Goal: Information Seeking & Learning: Learn about a topic

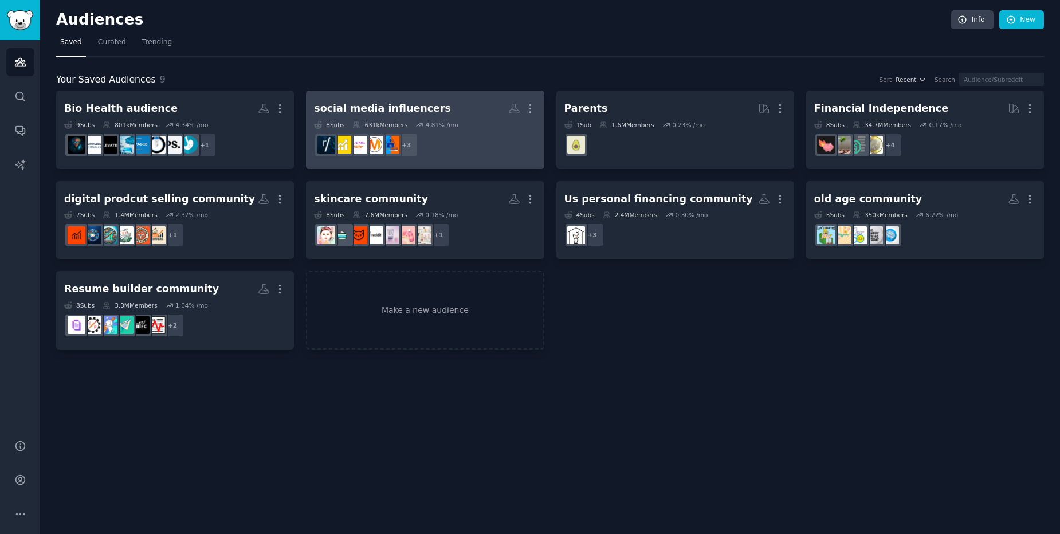
click at [383, 114] on div "social media influencers" at bounding box center [382, 108] width 137 height 14
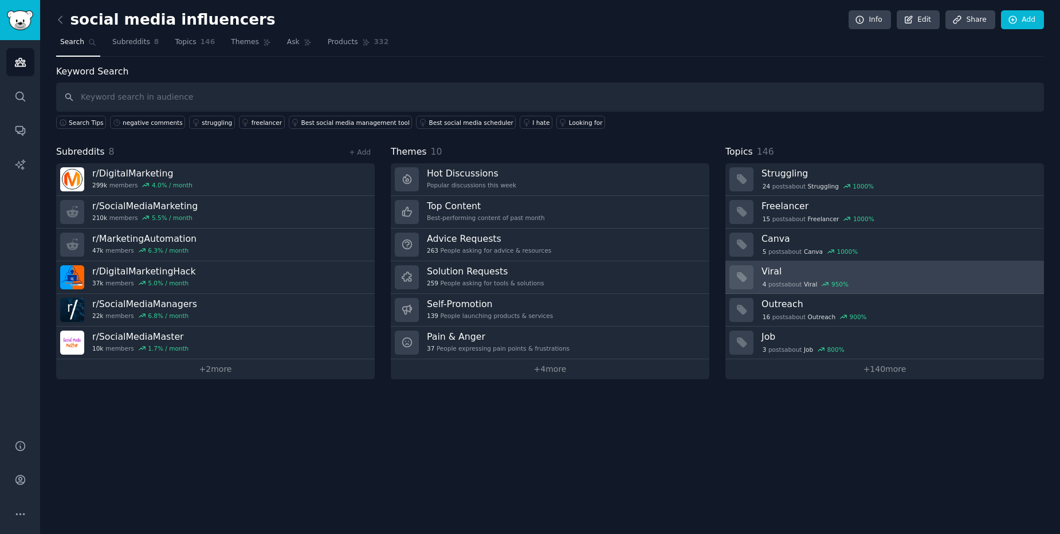
click at [855, 286] on div "4 post s about Viral 950 %" at bounding box center [899, 284] width 275 height 10
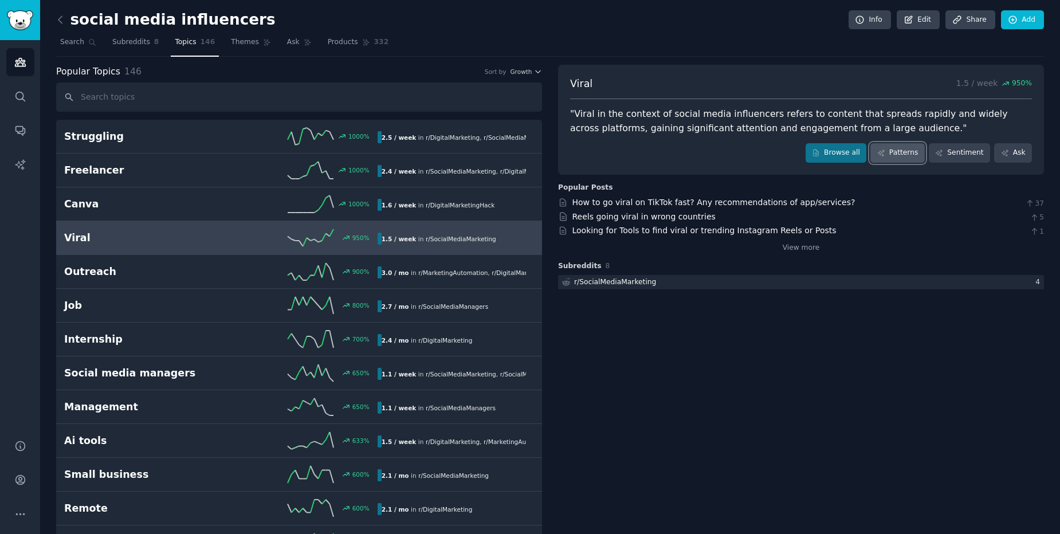
click at [901, 159] on link "Patterns" at bounding box center [898, 152] width 54 height 19
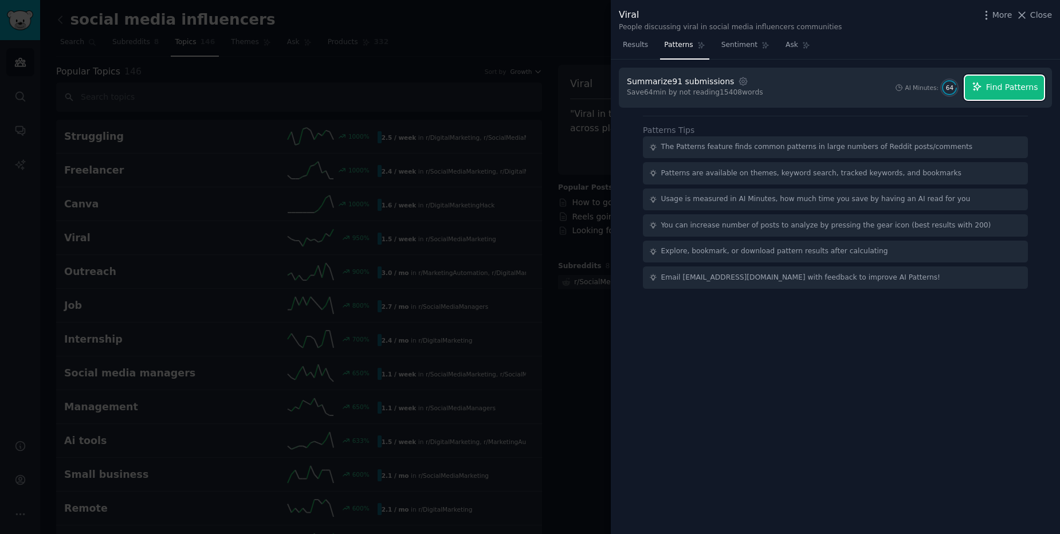
click at [988, 78] on button "Find Patterns" at bounding box center [1004, 88] width 79 height 24
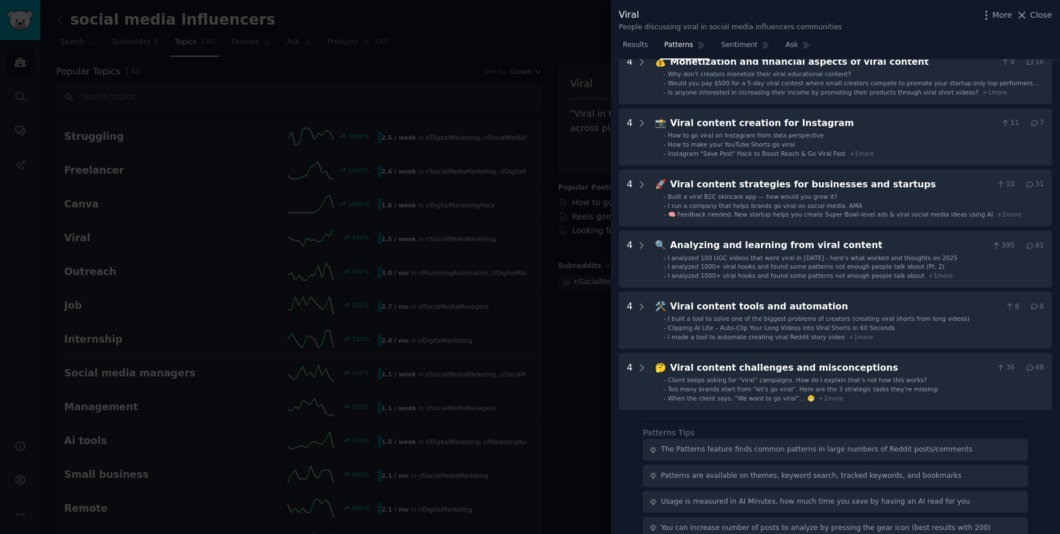
scroll to position [206, 0]
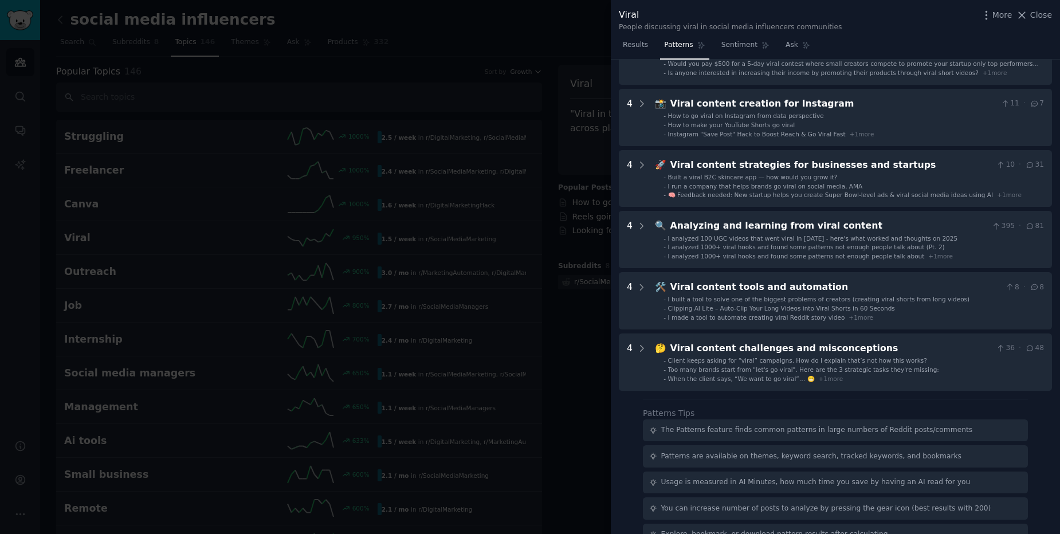
click at [500, 303] on div at bounding box center [530, 267] width 1060 height 534
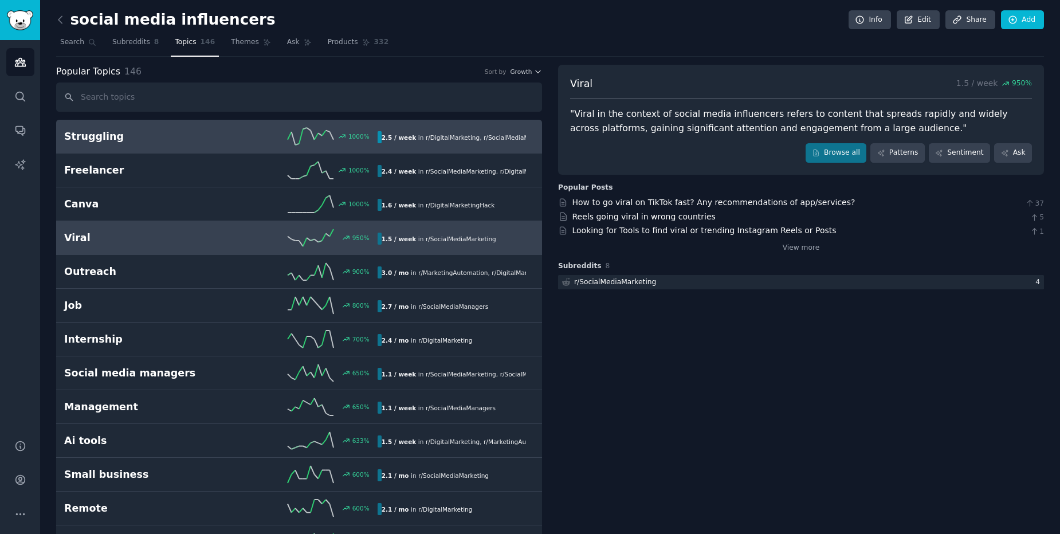
click at [138, 135] on h2 "Struggling" at bounding box center [142, 137] width 156 height 14
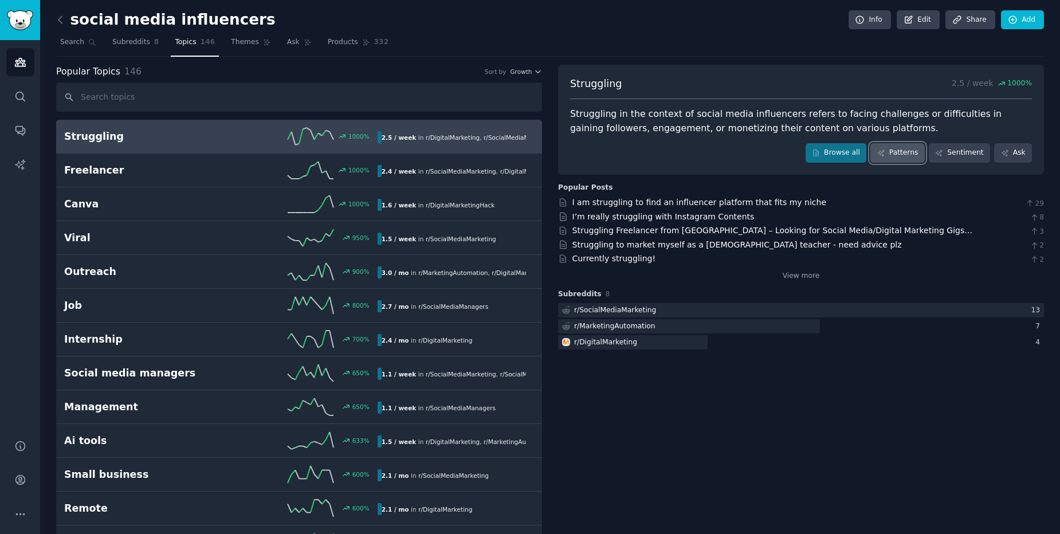
click at [908, 156] on link "Patterns" at bounding box center [898, 152] width 54 height 19
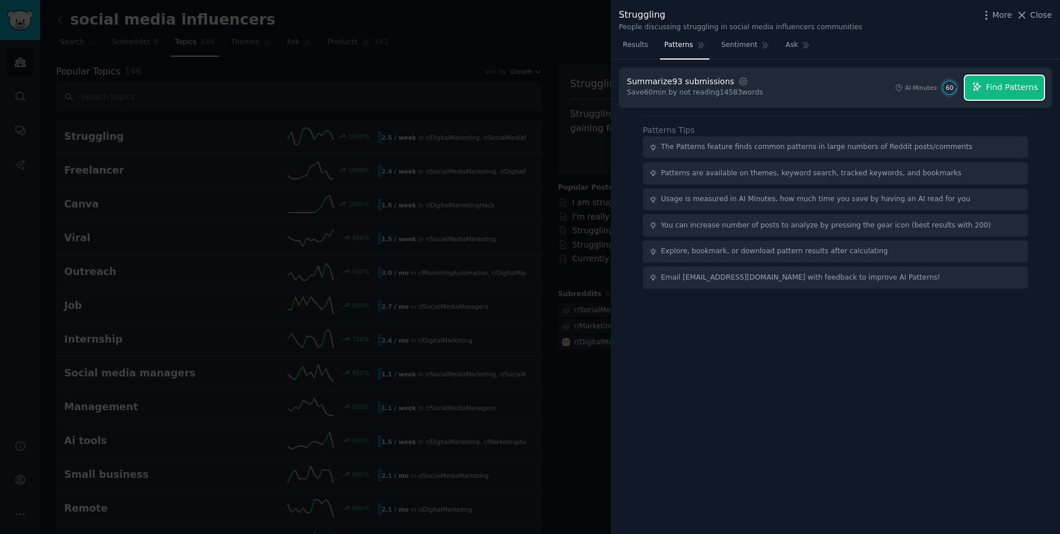
click at [1010, 88] on span "Find Patterns" at bounding box center [1013, 87] width 52 height 12
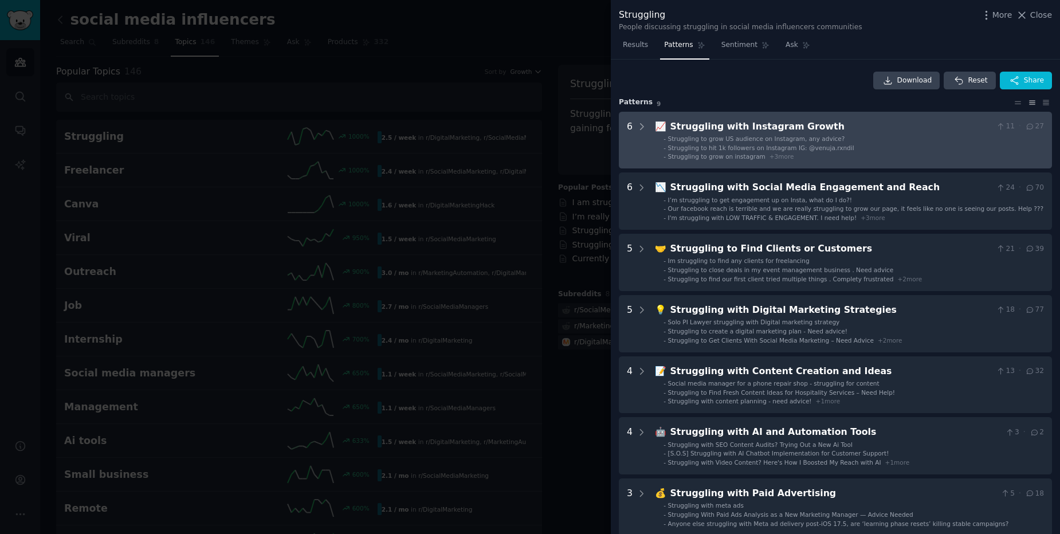
click at [796, 150] on span "Struggling to hit 1k followers on Instagram IG: @venuja.rxndil" at bounding box center [761, 147] width 186 height 7
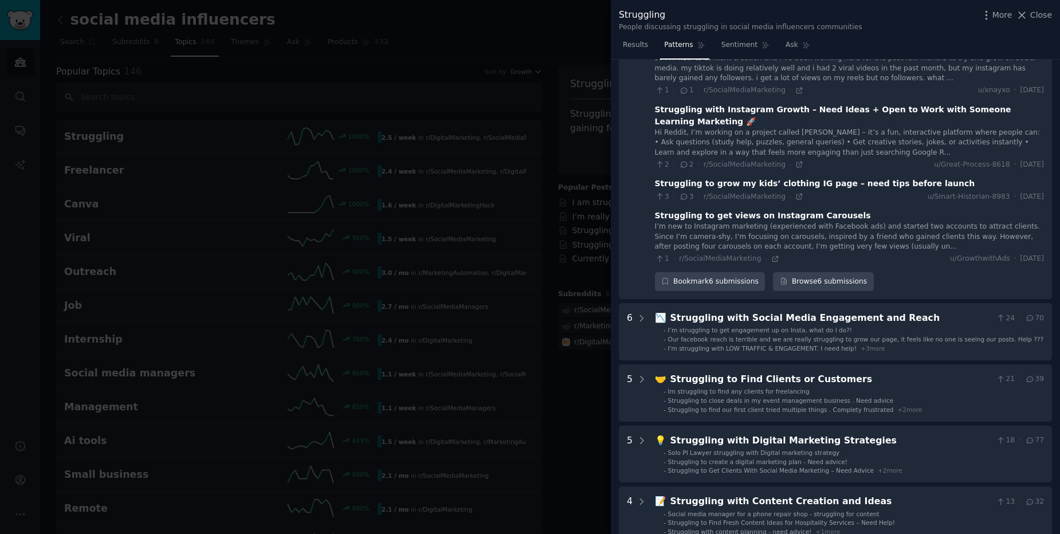
scroll to position [327, 0]
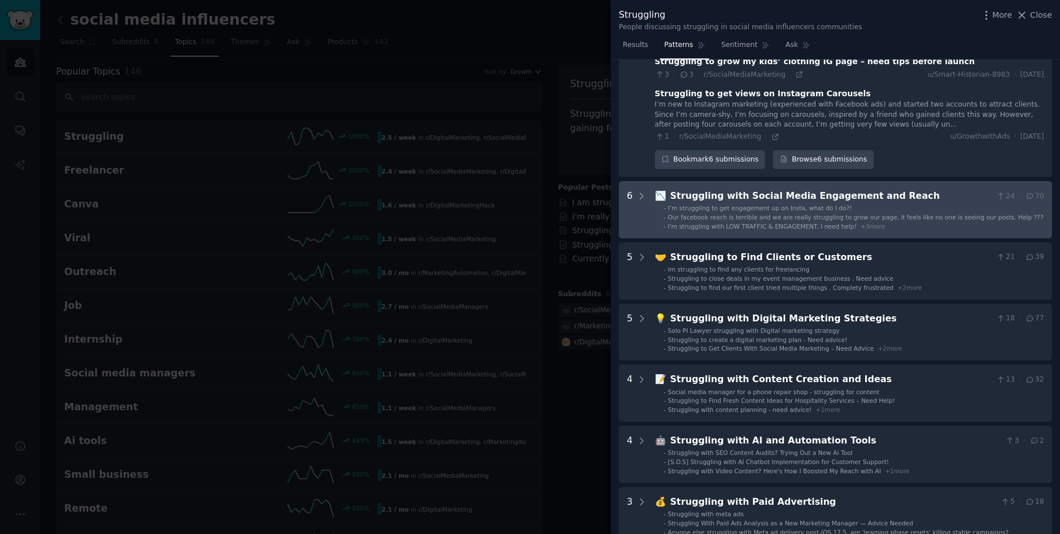
click at [791, 191] on div "📉 Struggling with Social Media Engagement and Reach 24 · 70 - I’m struggling to…" at bounding box center [849, 209] width 389 height 41
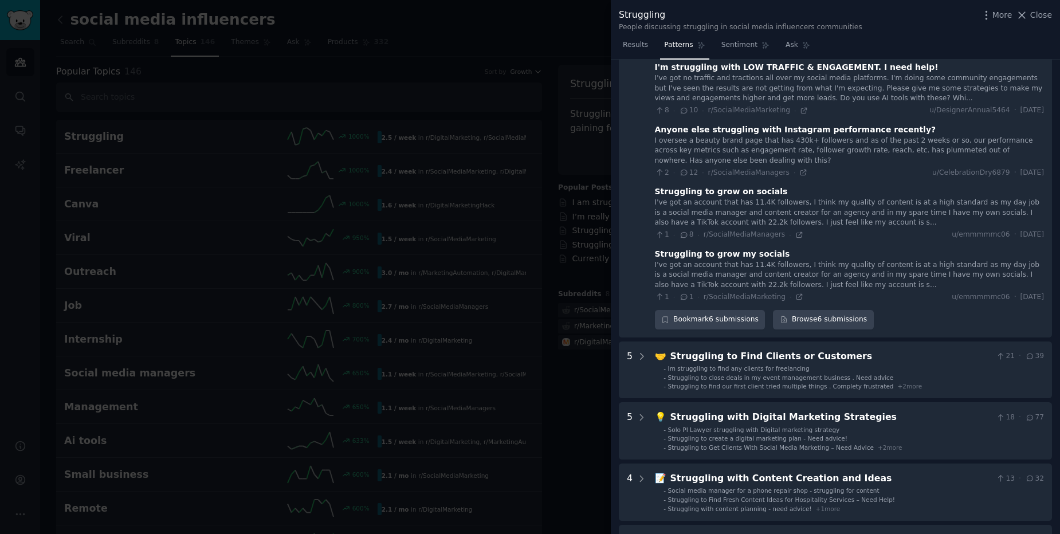
scroll to position [713, 0]
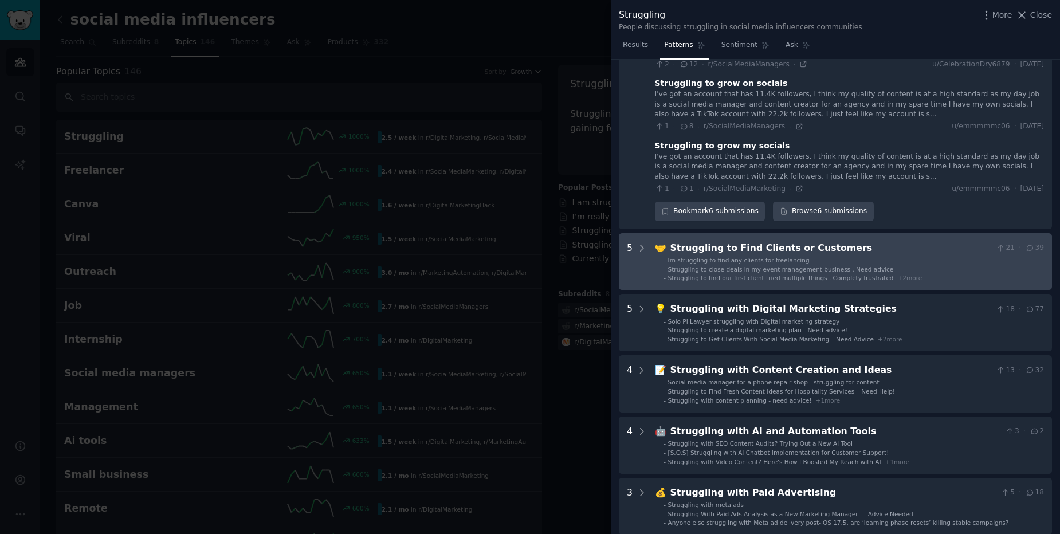
click at [782, 275] on span "Struggling to find our first client tried multiple things . Complety frustrated" at bounding box center [781, 278] width 226 height 7
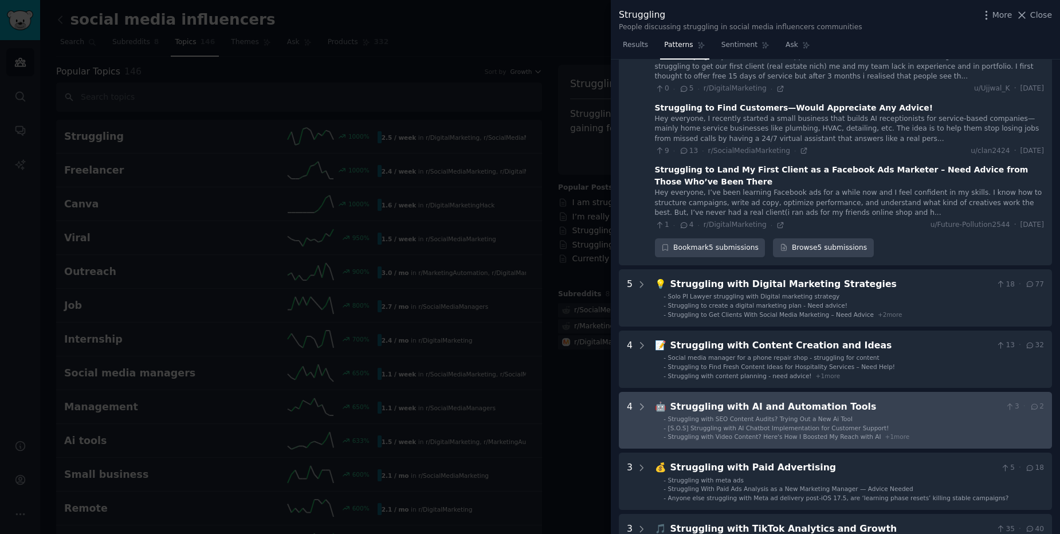
scroll to position [1149, 0]
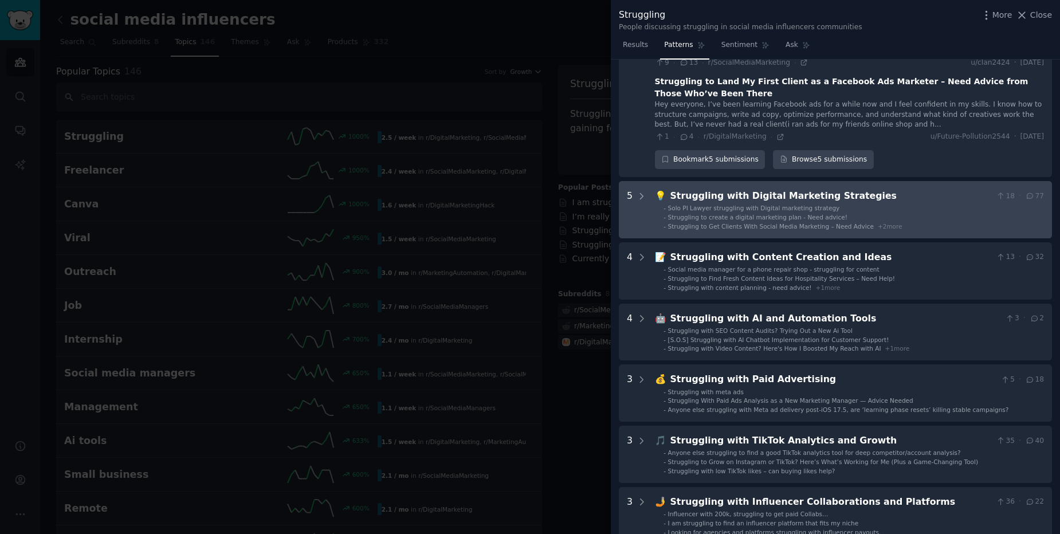
click at [771, 205] on span "Solo PI Lawyer struggling with Digital marketing strategy" at bounding box center [754, 208] width 172 height 7
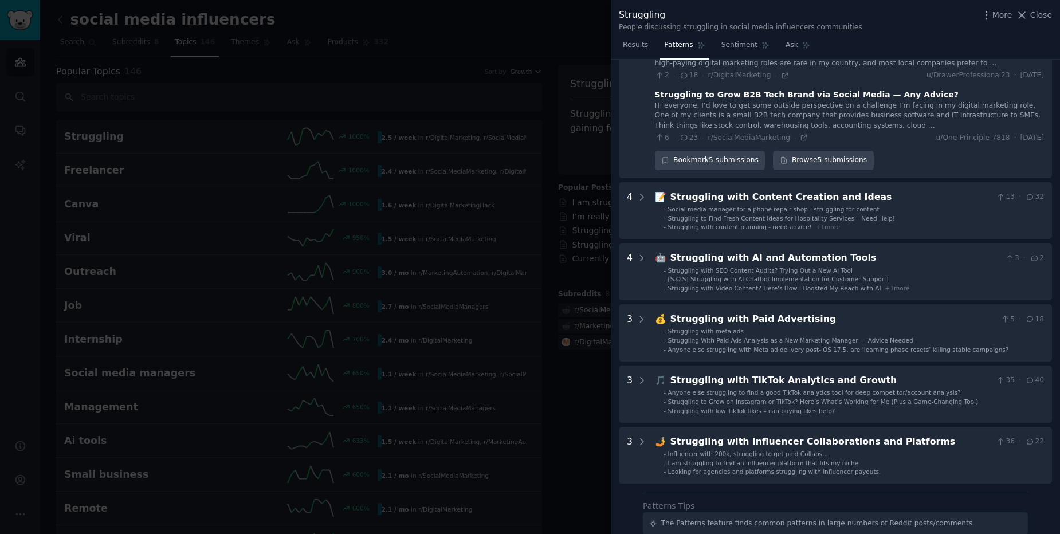
scroll to position [1535, 0]
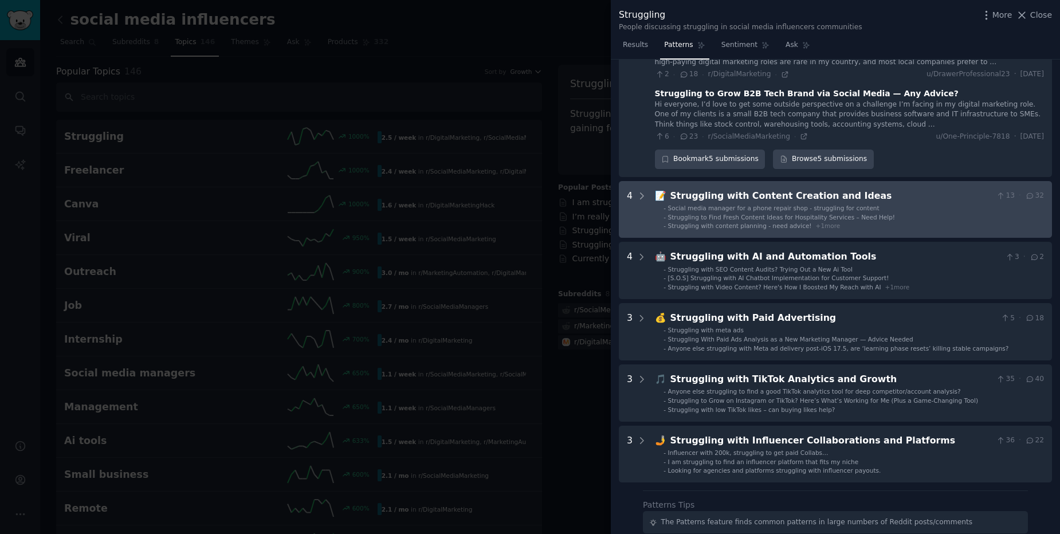
click at [786, 207] on Ideas "4 📝 Struggling with Content Creation and Ideas 13 · 32 - Social media manager f…" at bounding box center [835, 209] width 433 height 57
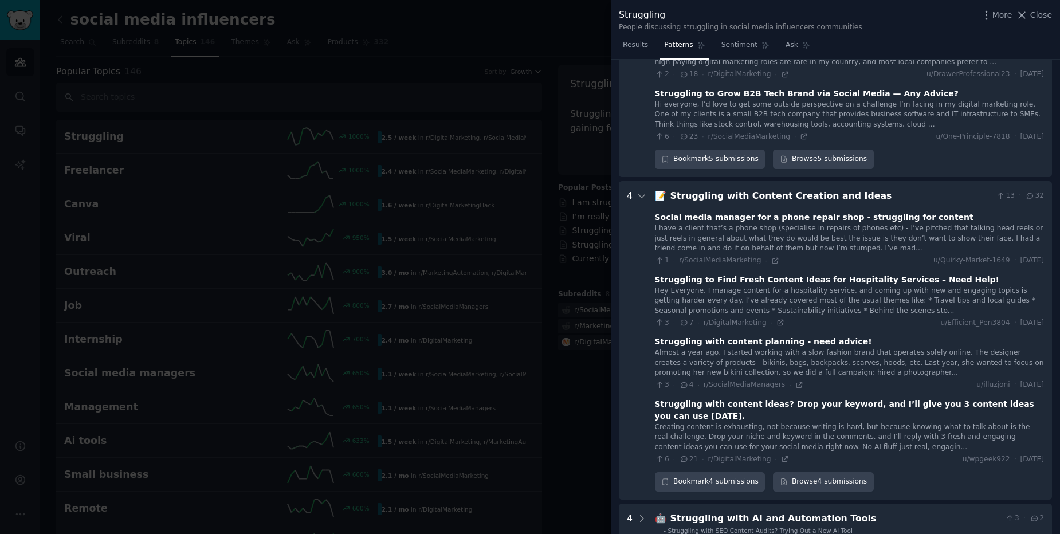
scroll to position [1632, 0]
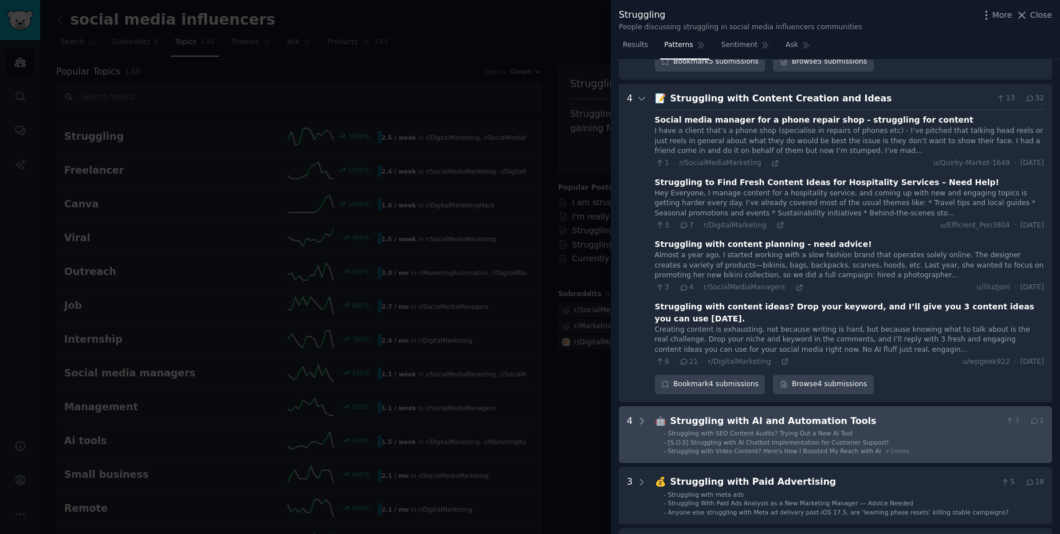
click at [743, 429] on div "Struggling with SEO Content Audits? Trying Out a New Ai Tool" at bounding box center [760, 433] width 185 height 8
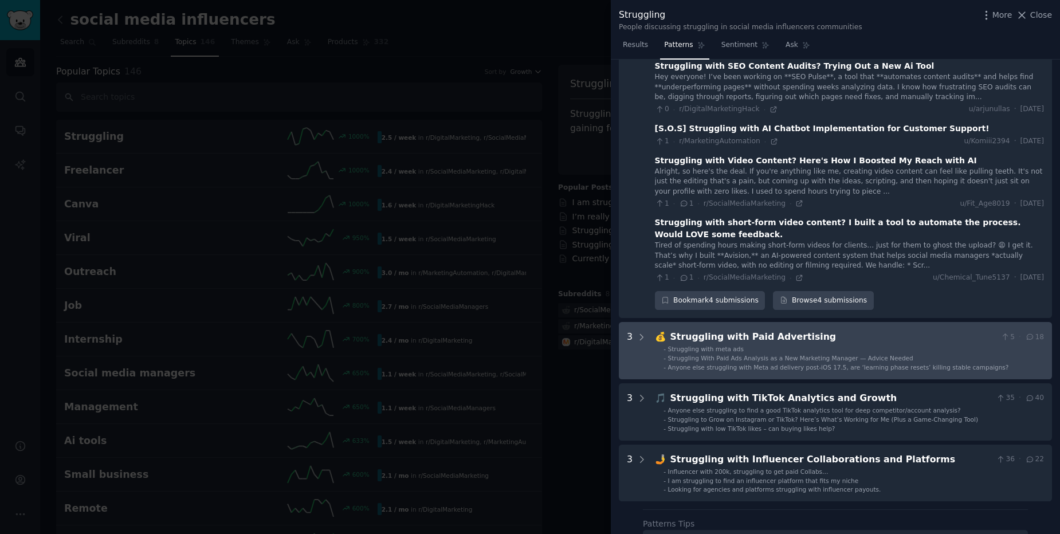
click at [751, 355] on span "Struggling With Paid Ads Analysis as a New Marketing Manager — Advice Needed" at bounding box center [790, 358] width 245 height 7
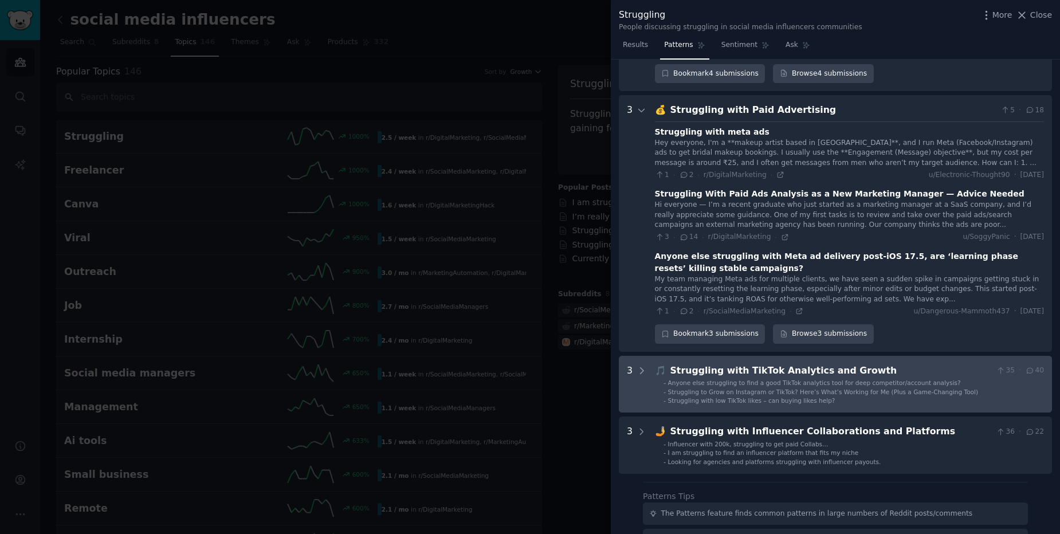
click at [748, 379] on span "Anyone else struggling to find a good TikTok analytics tool for deep competitor…" at bounding box center [814, 382] width 293 height 7
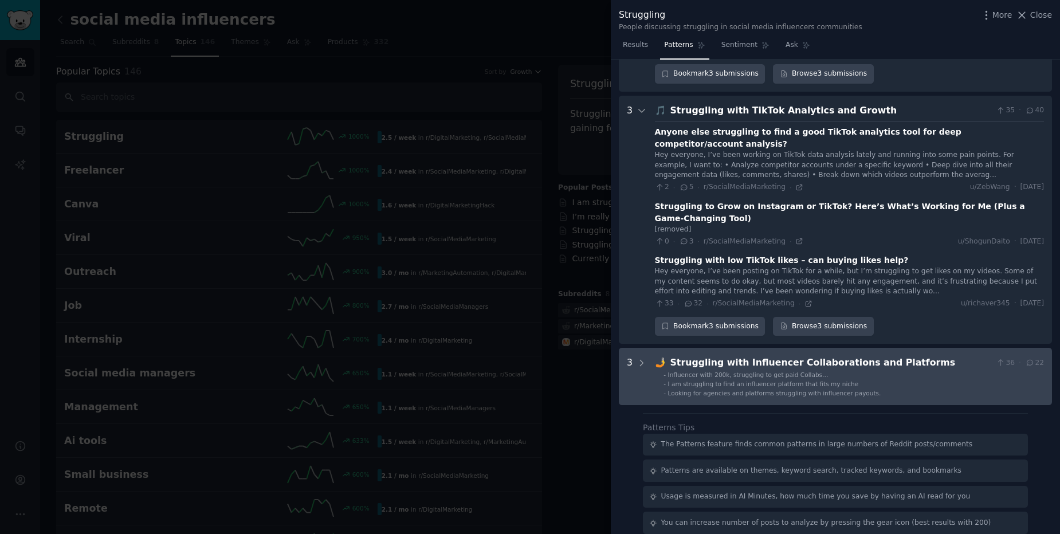
click at [751, 380] on div "I am struggling to find an influencer platform that fits my niche" at bounding box center [763, 384] width 191 height 8
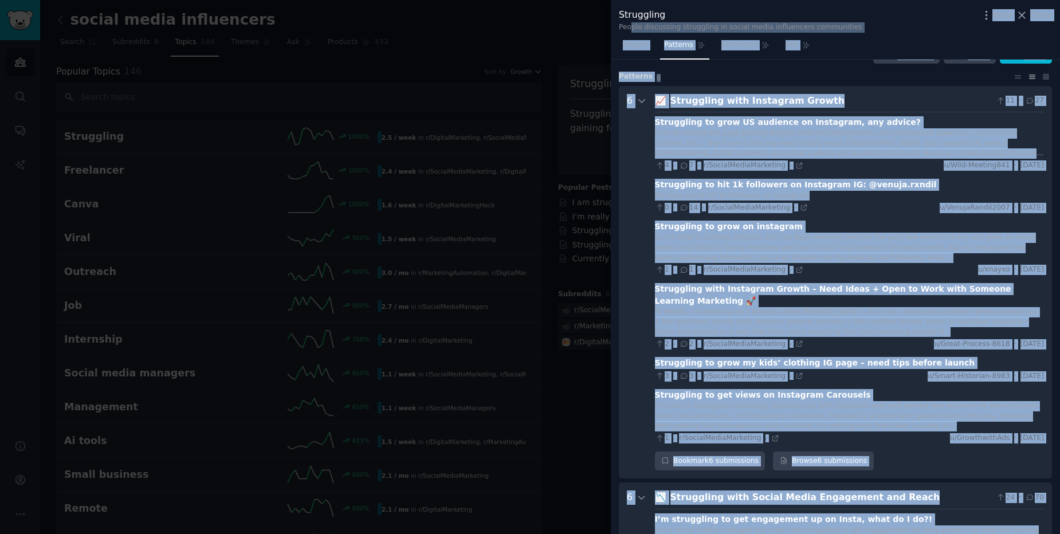
scroll to position [0, 0]
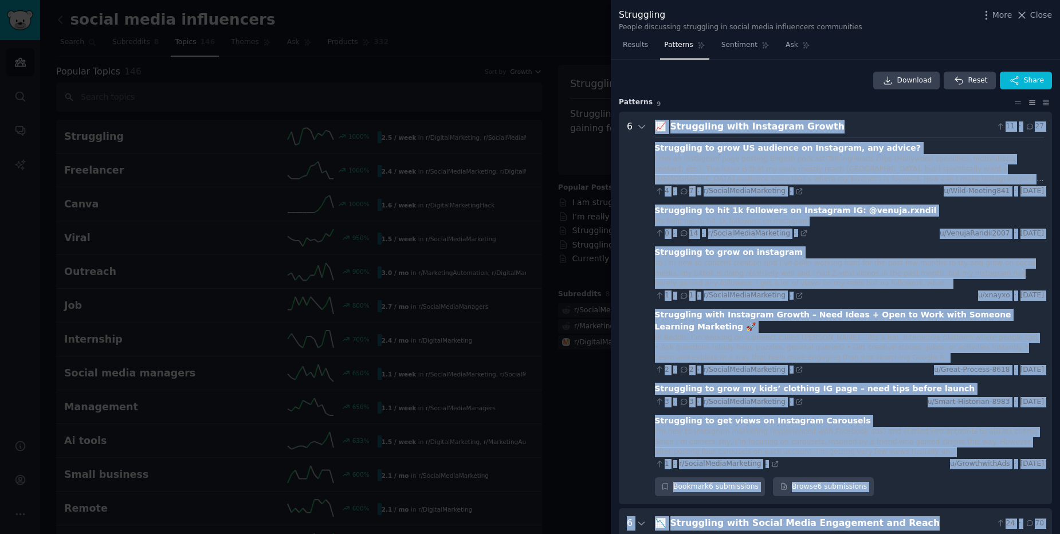
drag, startPoint x: 883, startPoint y: 300, endPoint x: 659, endPoint y: 126, distance: 283.6
copy div "📈 Loremipsum dolo Sitametco Adipis 05 · 26 Elitseddoe te inci UT laboreet do Ma…"
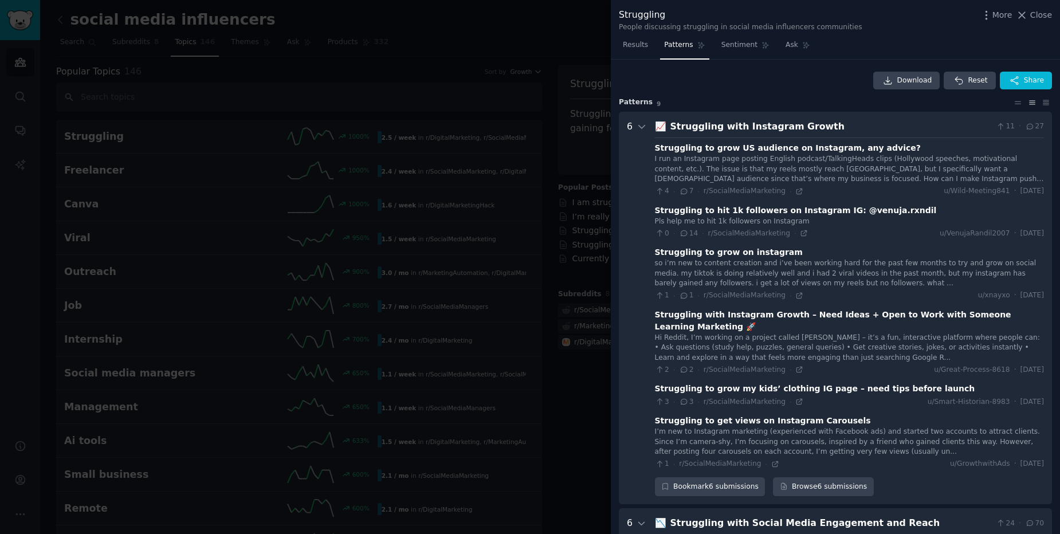
click at [318, 144] on div at bounding box center [530, 267] width 1060 height 534
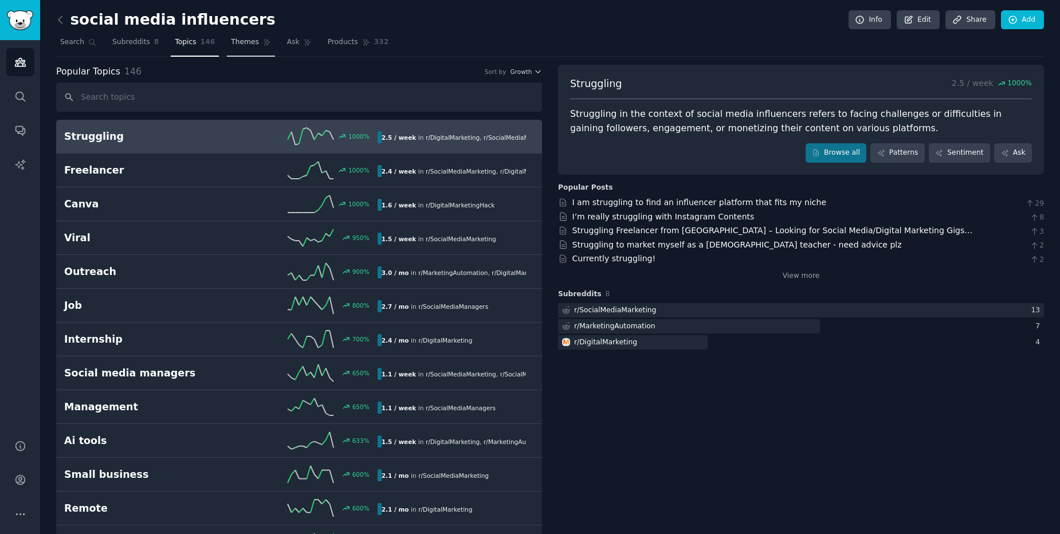
click at [227, 48] on link "Themes" at bounding box center [251, 45] width 48 height 24
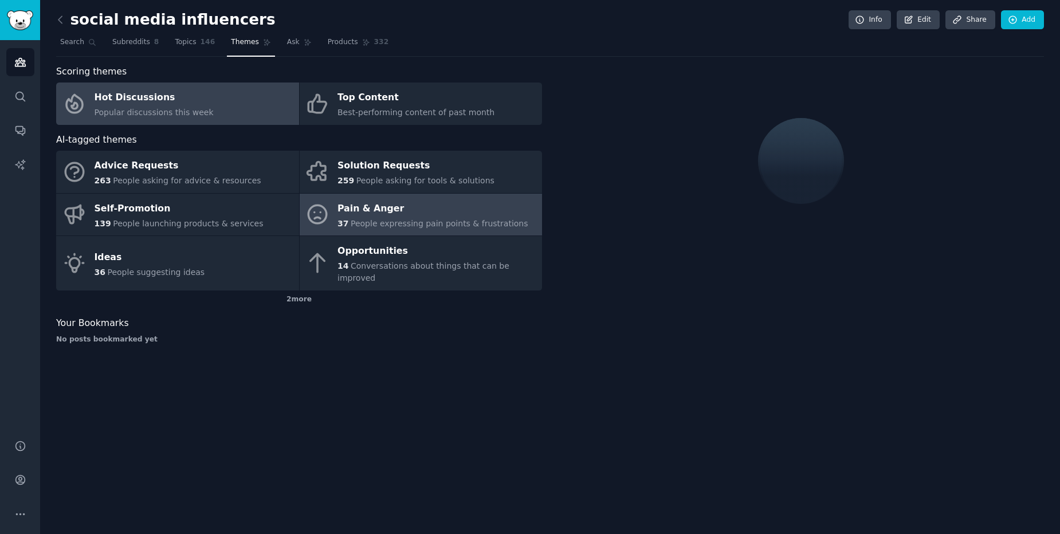
click at [366, 218] on div "37 People expressing pain points & frustrations" at bounding box center [433, 224] width 191 height 12
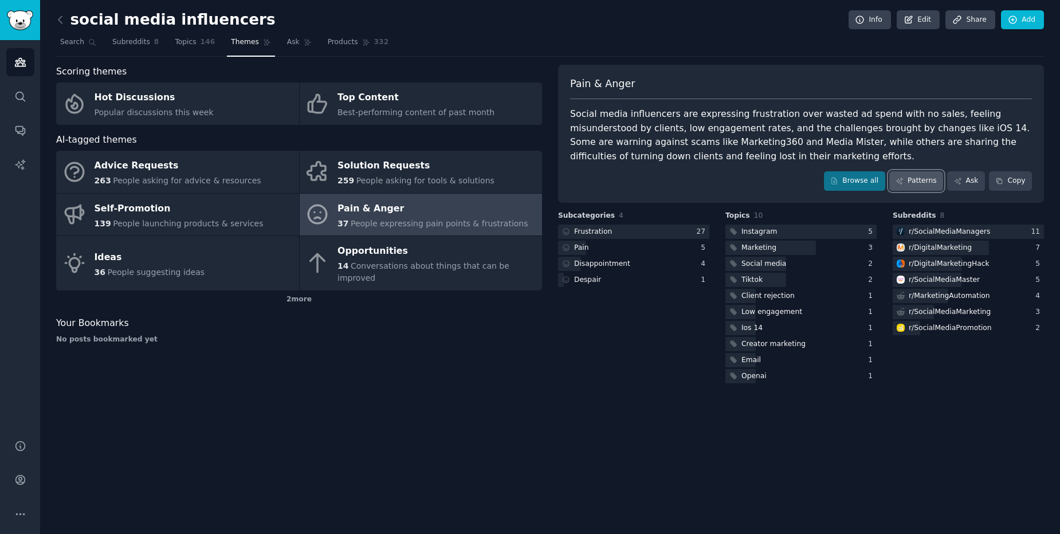
click at [904, 183] on icon at bounding box center [900, 181] width 8 height 8
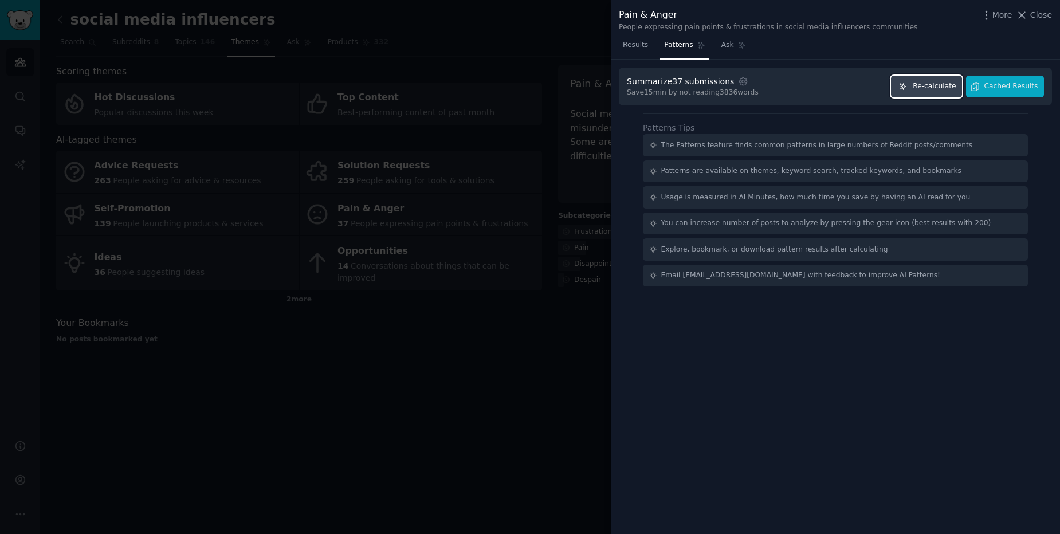
click at [938, 84] on span "Re-calculate" at bounding box center [934, 86] width 43 height 10
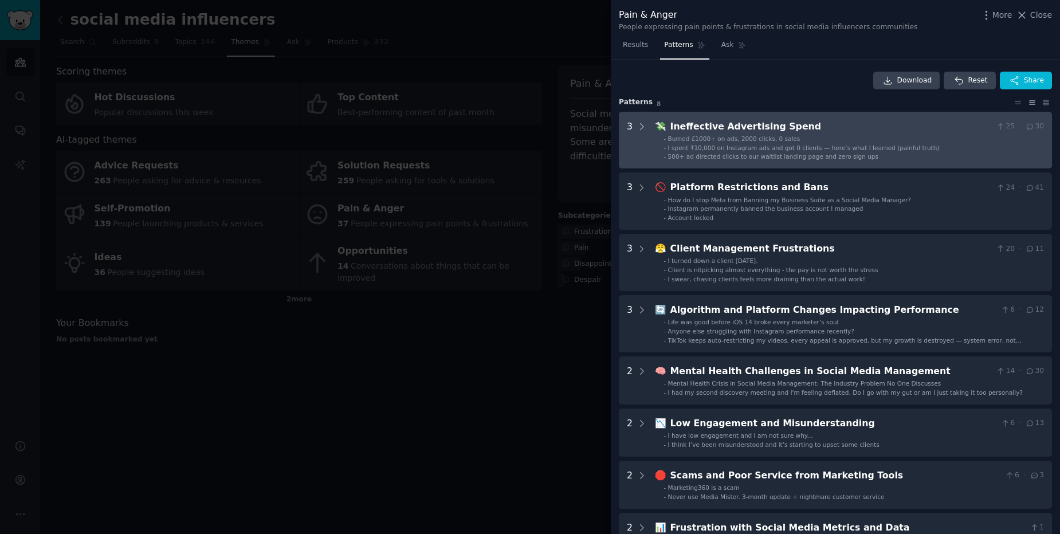
click at [656, 145] on ul "- Burned £1000+ on ads, 2000 clicks, 0 sales - I spent ₹10,000 on Instagram ads…" at bounding box center [850, 148] width 389 height 26
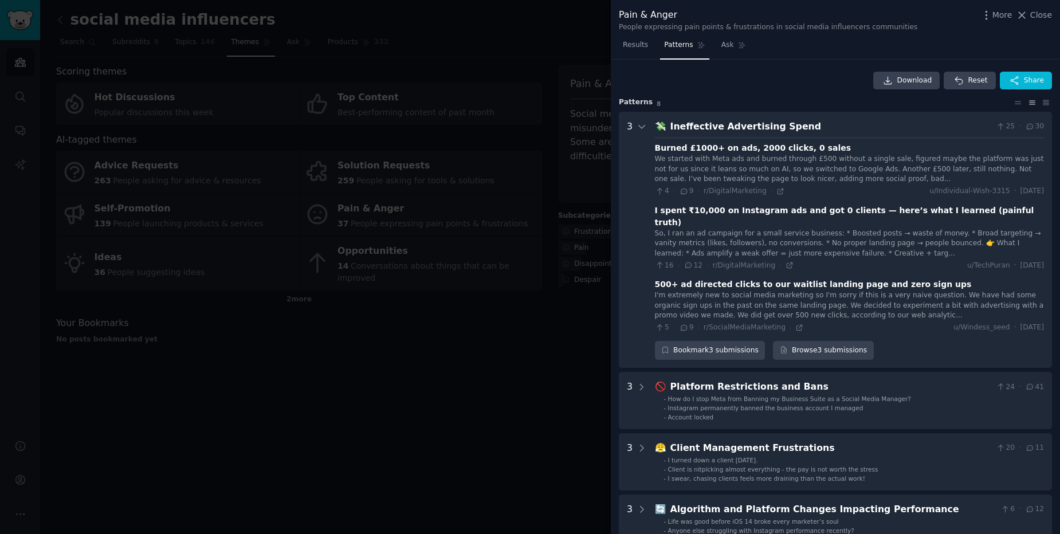
scroll to position [52, 0]
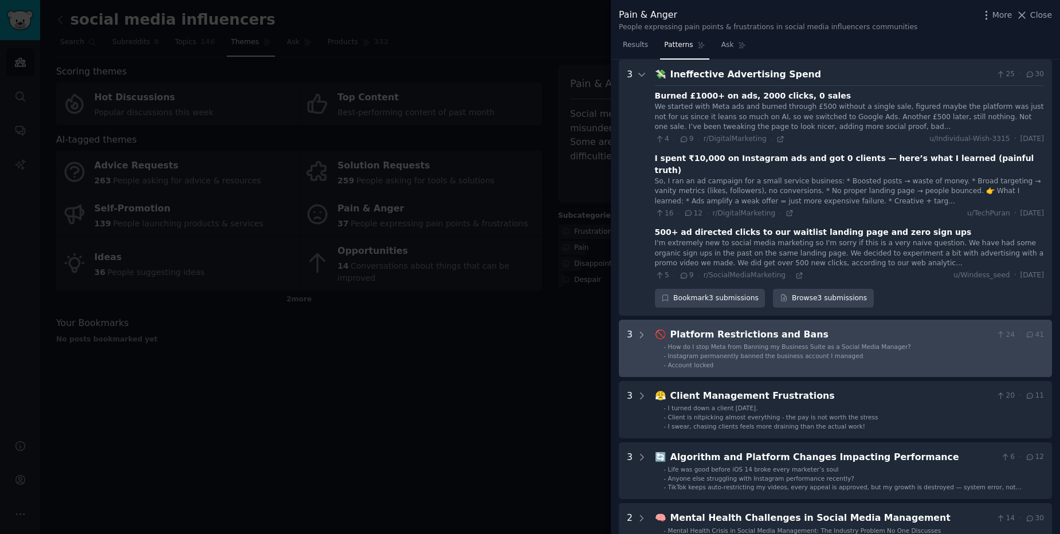
click at [658, 343] on ul "- How do I stop Meta from [GEOGRAPHIC_DATA] my Business Suite as a Social Media…" at bounding box center [850, 356] width 389 height 26
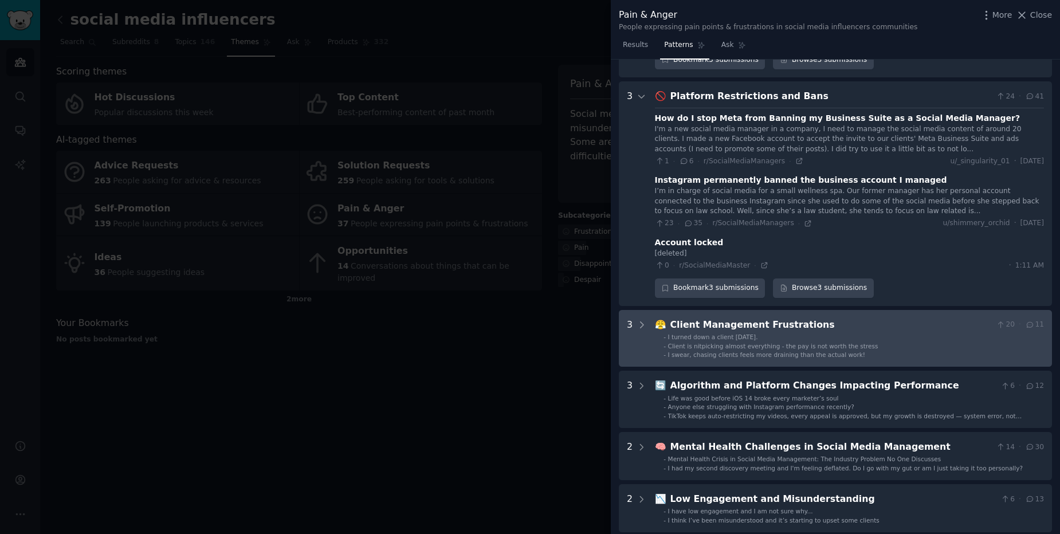
scroll to position [301, 0]
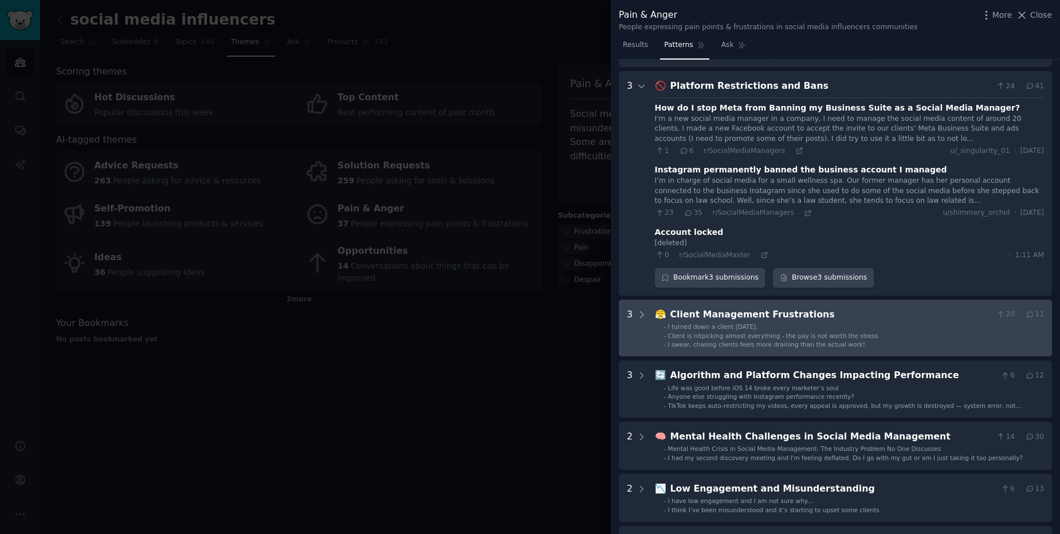
click at [670, 341] on div "I swear, chasing clients feels more draining than the actual work!" at bounding box center [766, 345] width 197 height 8
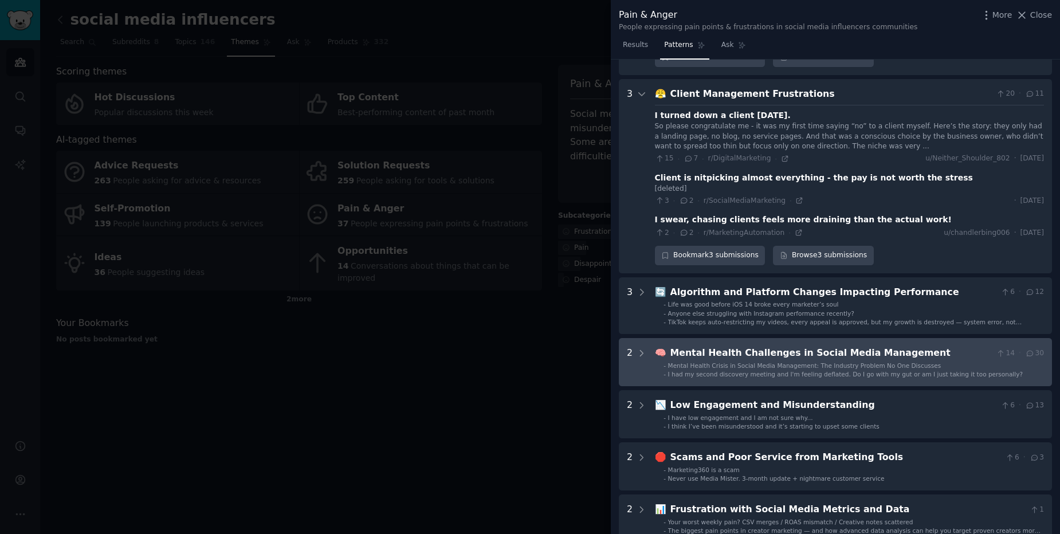
scroll to position [529, 0]
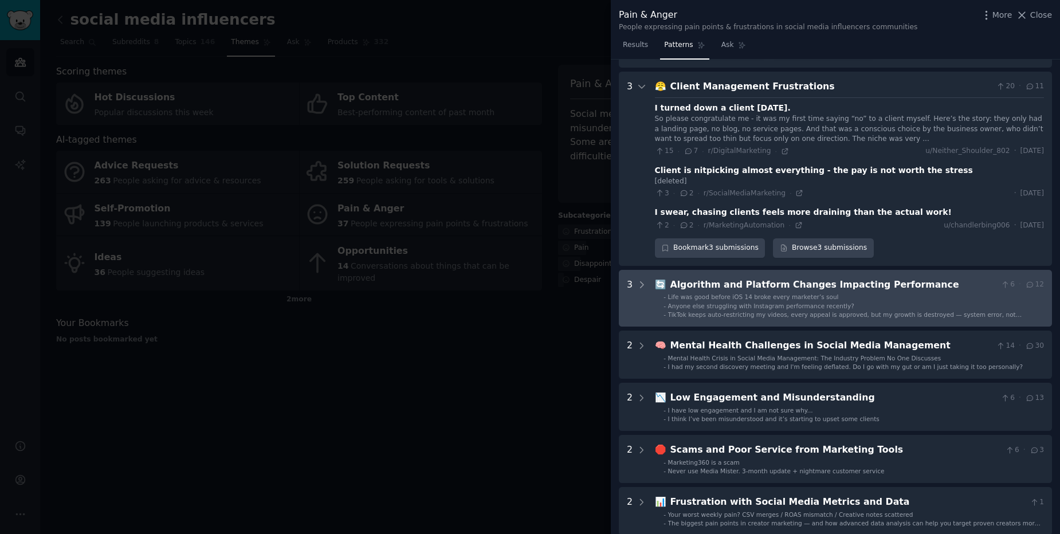
click at [691, 293] on span "Life was good before iOS 14 broke every marketer’s soul" at bounding box center [753, 296] width 171 height 7
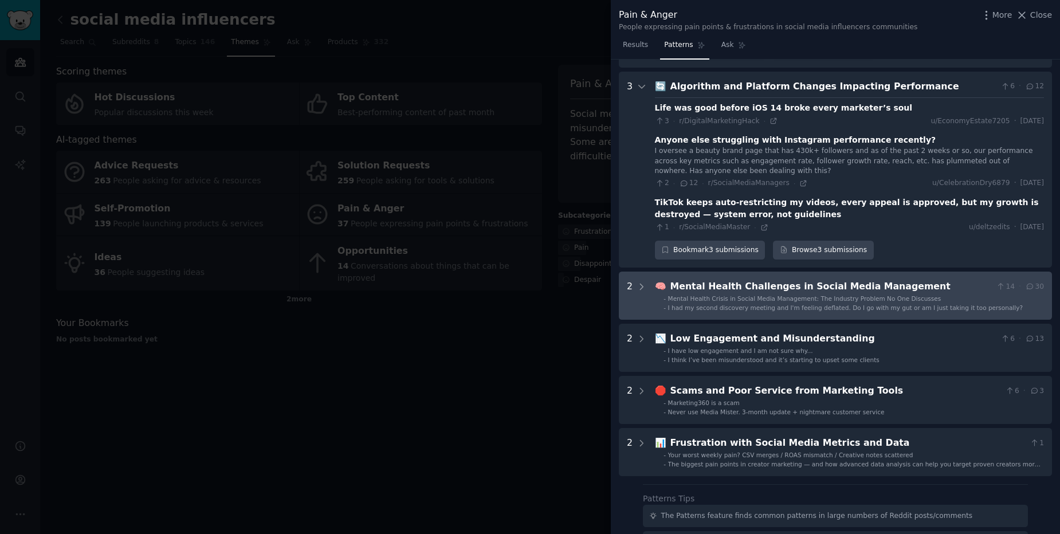
click at [691, 295] on span "Mental Health Crisis in Social Media Management: The Industry Problem No One Di…" at bounding box center [804, 298] width 273 height 7
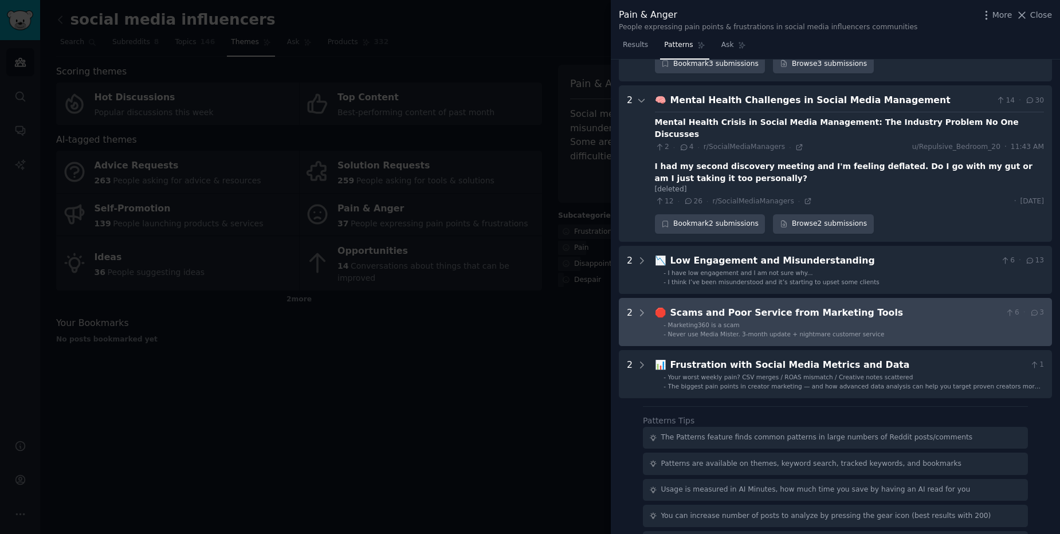
scroll to position [928, 0]
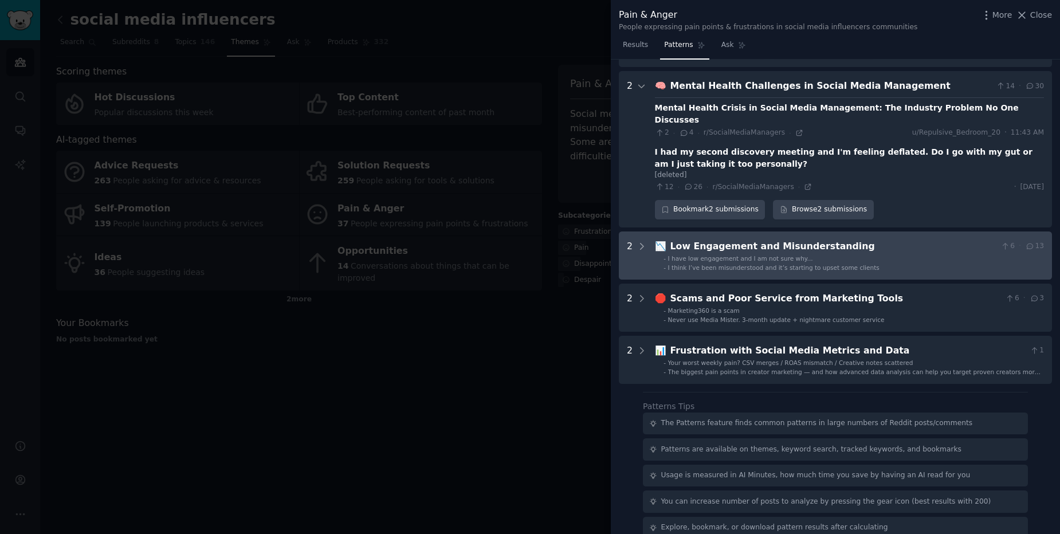
click at [680, 264] on div "I think I’ve been misunderstood and it’s starting to upset some clients" at bounding box center [774, 268] width 212 height 8
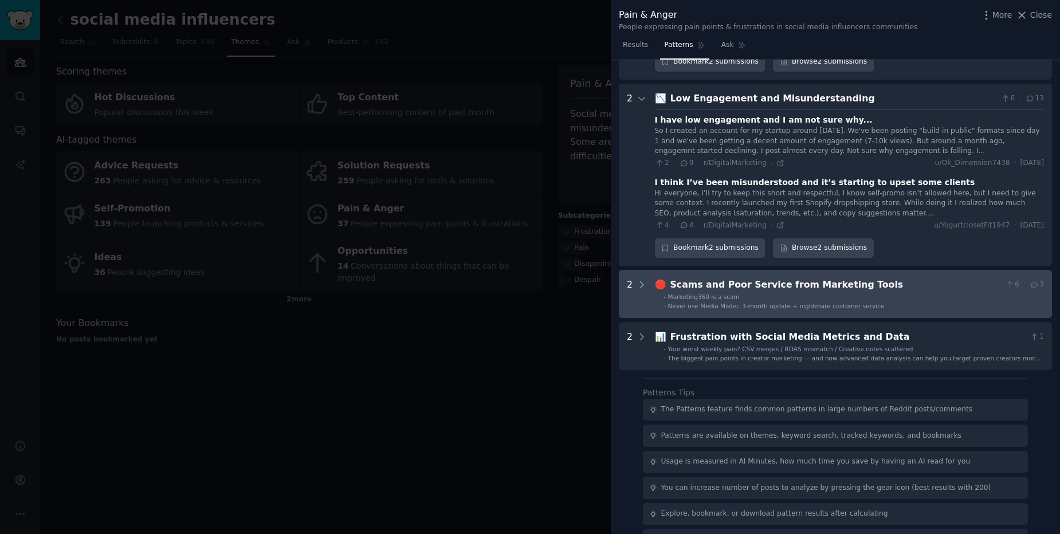
click at [682, 303] on span "Never use Media Mister. 3-month update + nightmare customer service" at bounding box center [776, 306] width 217 height 7
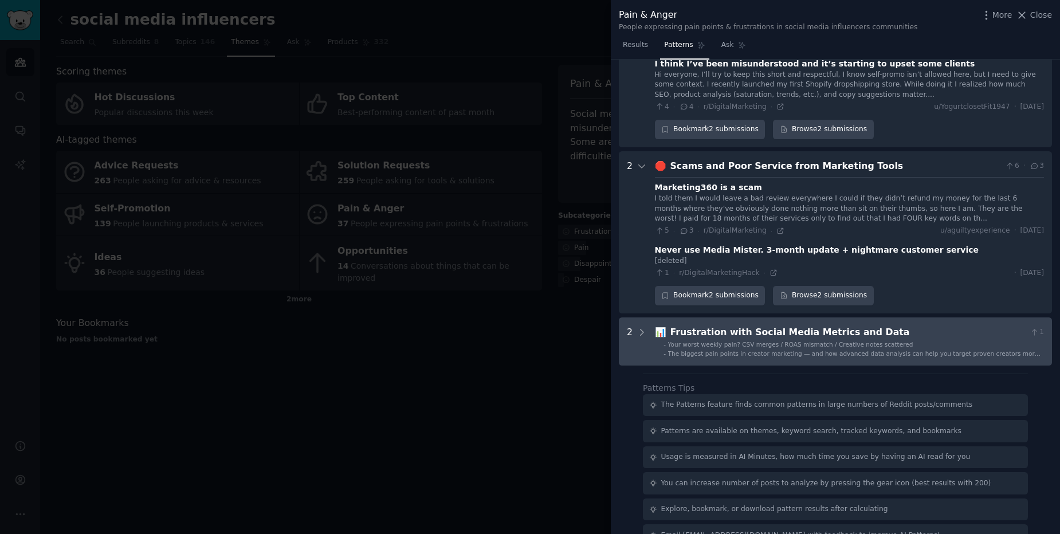
click at [681, 326] on div "Frustration with Social Media Metrics and Data" at bounding box center [848, 333] width 355 height 14
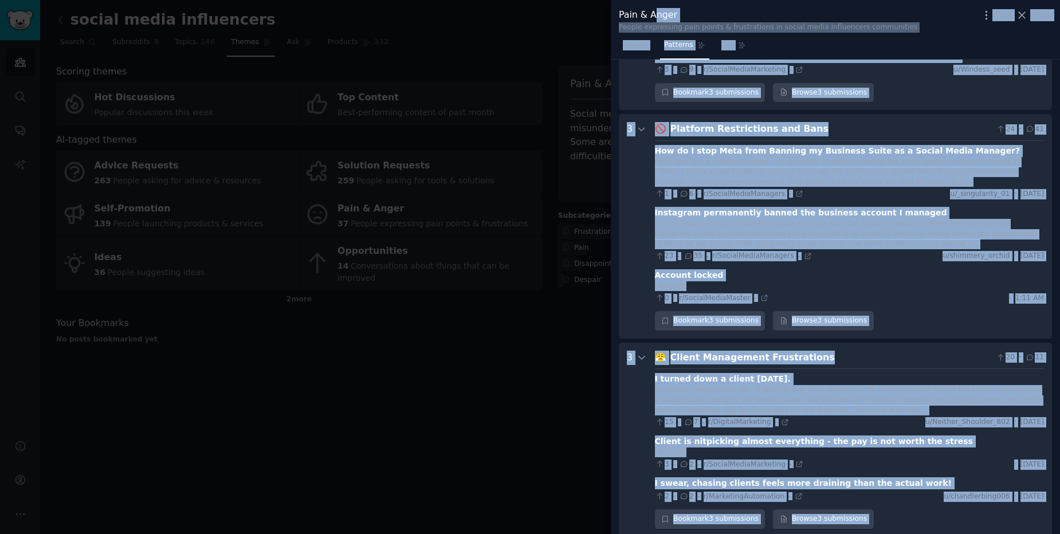
scroll to position [0, 0]
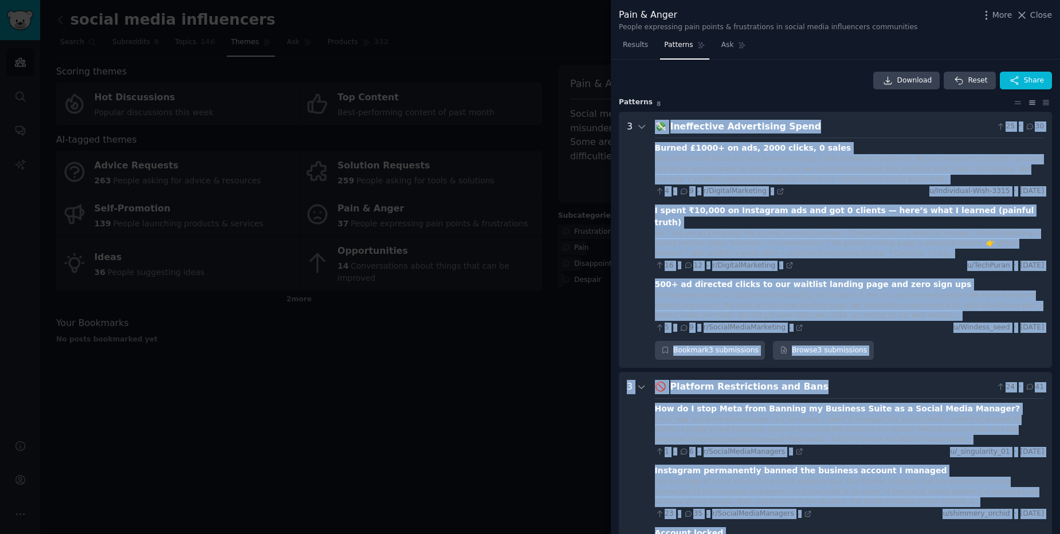
drag, startPoint x: 847, startPoint y: 298, endPoint x: 615, endPoint y: 163, distance: 267.9
click at [615, 163] on div "Download Reset Share Pattern s 8 3 💸 Ineffective Advertising Spend 25 · 30 Burn…" at bounding box center [835, 297] width 449 height 475
copy div "💸 Loremipsumd Sitametcons Adipi 48 · 87 Elitse £6670+ do eiu, 3457 tempor, 0 in…"
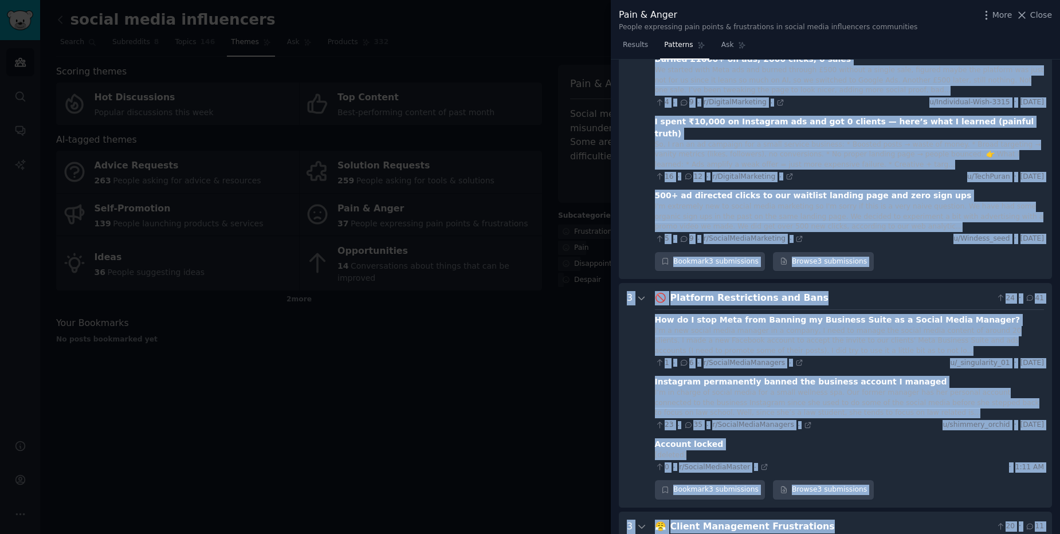
copy div "💸 Loremipsumd Sitametcons Adipi 48 · 87 Elitse £6670+ do eiu, 3457 tempor, 0 in…"
